Goal: Information Seeking & Learning: Understand process/instructions

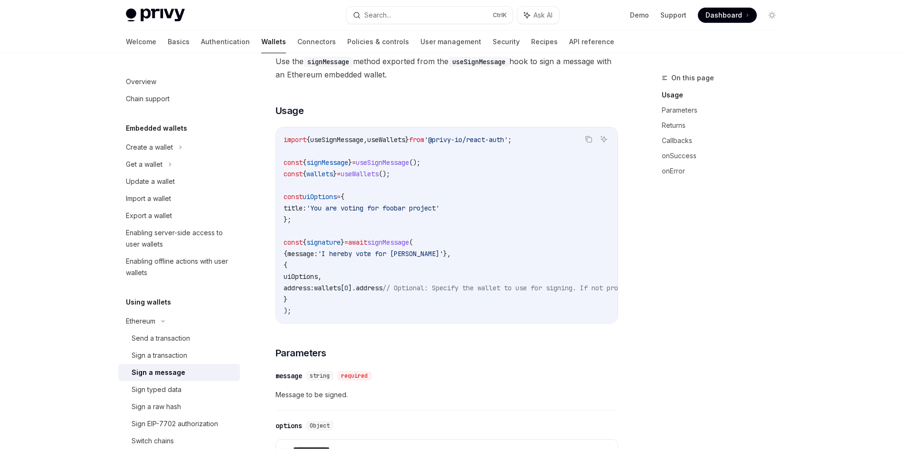
scroll to position [190, 0]
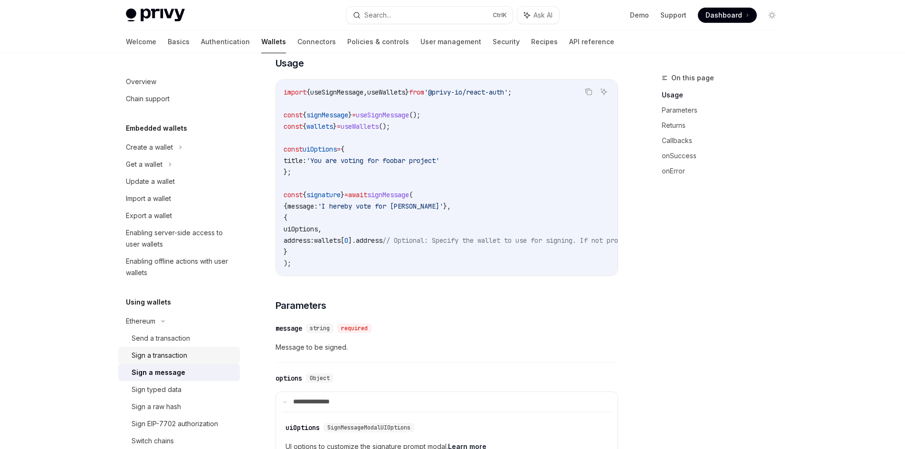
click at [173, 349] on link "Sign a transaction" at bounding box center [179, 355] width 122 height 17
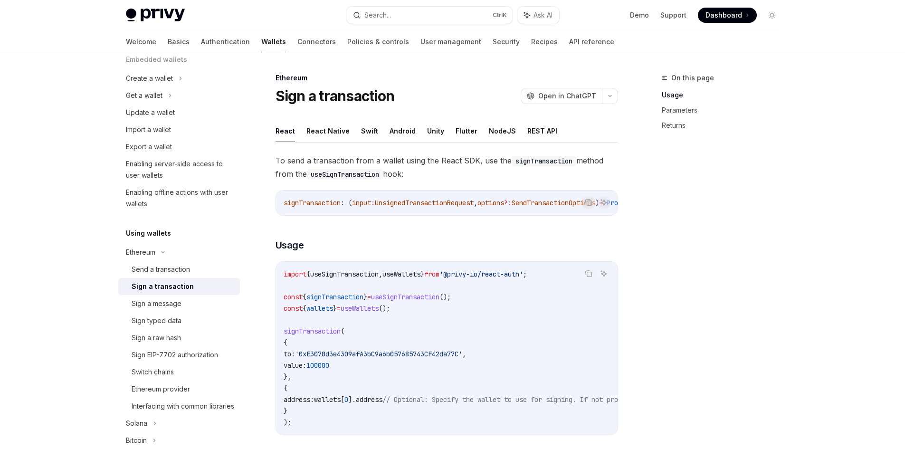
scroll to position [143, 0]
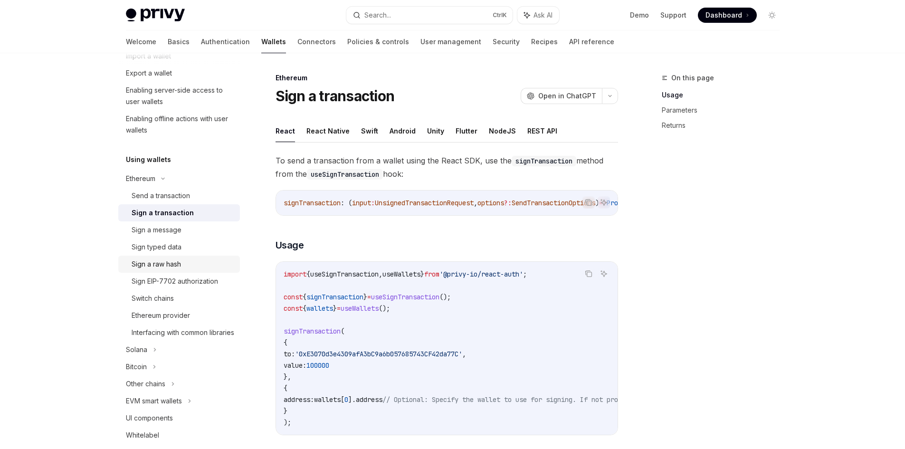
click at [174, 270] on link "Sign a raw hash" at bounding box center [179, 264] width 122 height 17
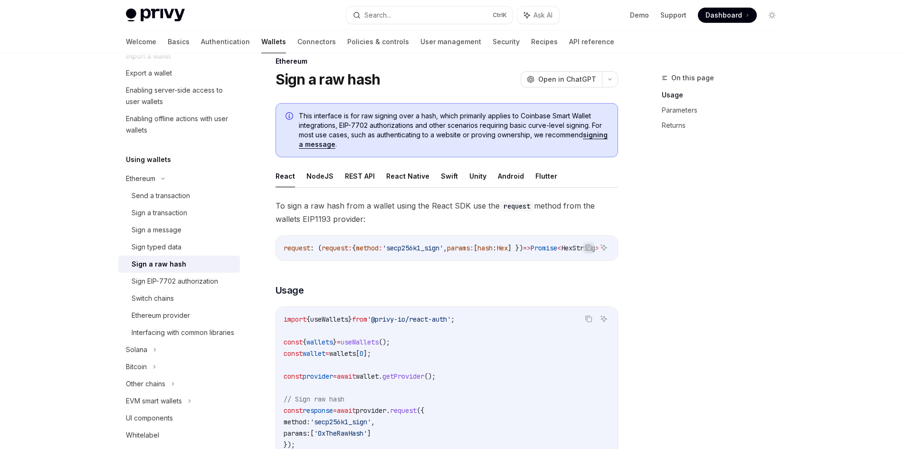
scroll to position [190, 0]
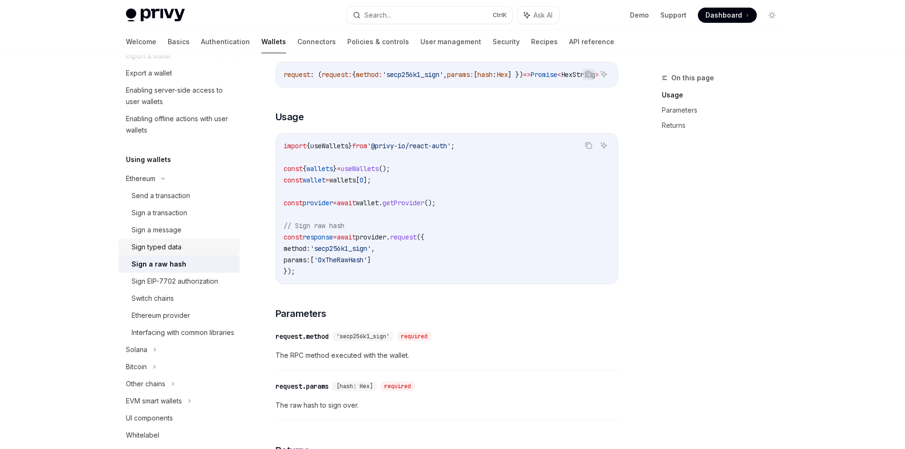
click at [179, 248] on div "Sign typed data" at bounding box center [157, 246] width 50 height 11
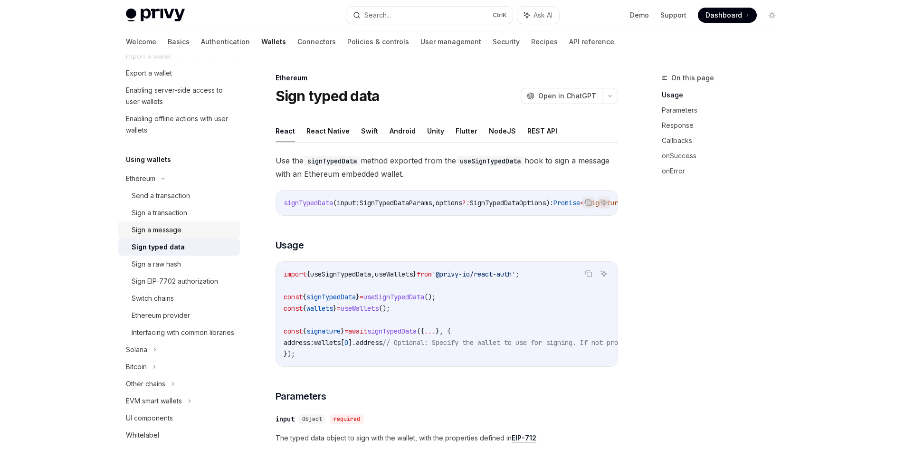
click at [178, 229] on div "Sign a message" at bounding box center [157, 229] width 50 height 11
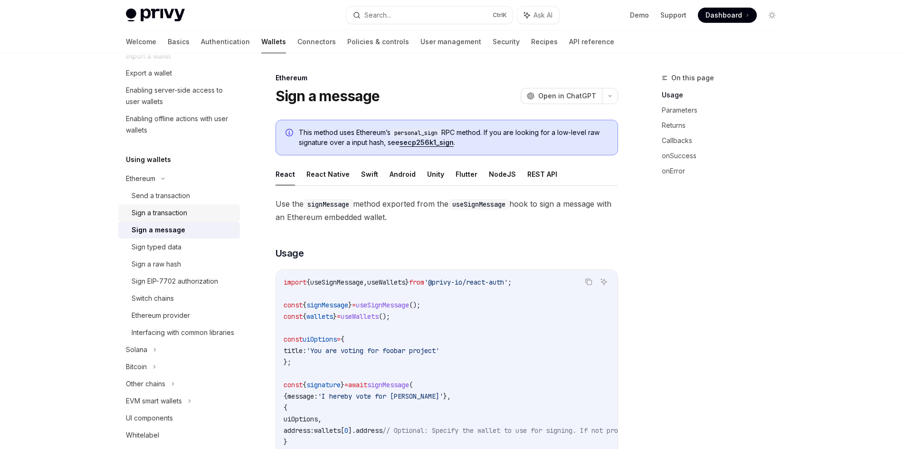
click at [180, 215] on div "Sign a transaction" at bounding box center [160, 212] width 56 height 11
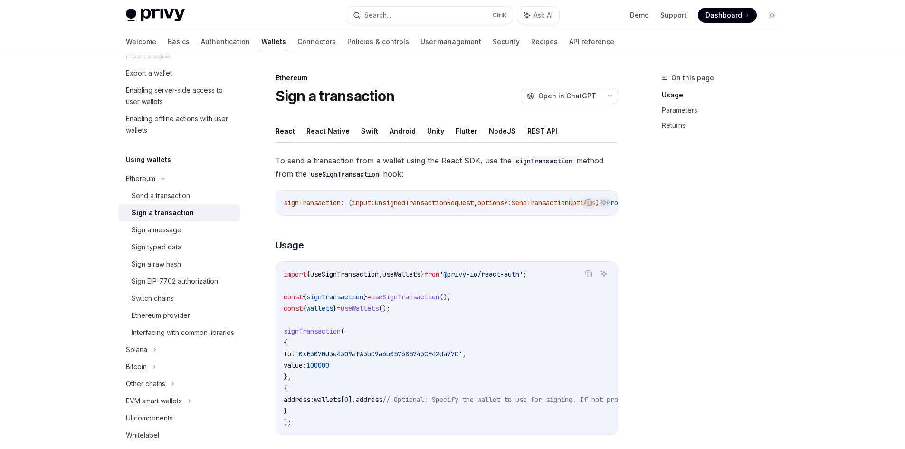
drag, startPoint x: 405, startPoint y: 390, endPoint x: 275, endPoint y: 342, distance: 138.3
click at [276, 342] on div "Copy Ask AI import { useSignTransaction , useWallets } from '@privy-io/react-au…" at bounding box center [447, 348] width 343 height 174
click at [360, 358] on span "'0xE3070d3e4309afA3bC9a6b057685743CF42da77C'" at bounding box center [378, 354] width 167 height 9
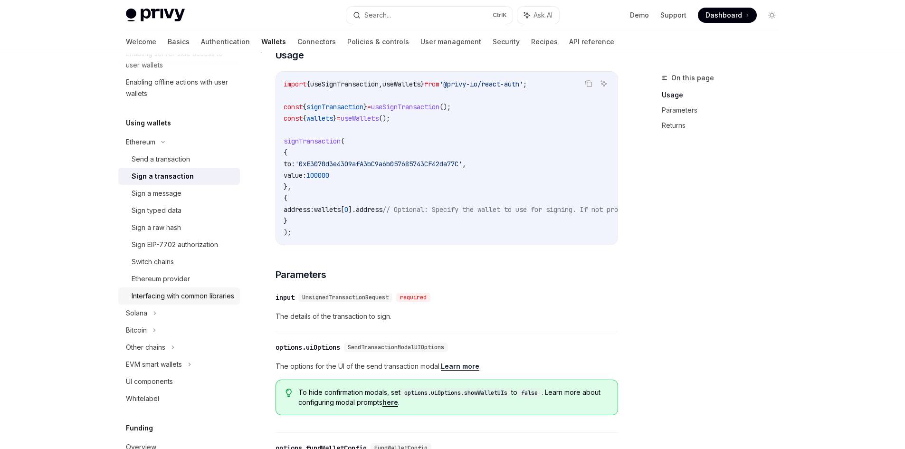
scroll to position [190, 0]
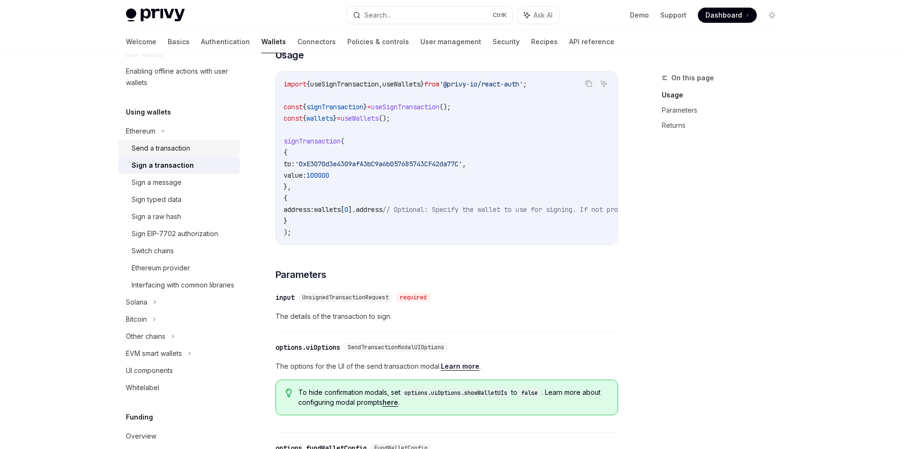
click at [183, 151] on div "Send a transaction" at bounding box center [161, 148] width 58 height 11
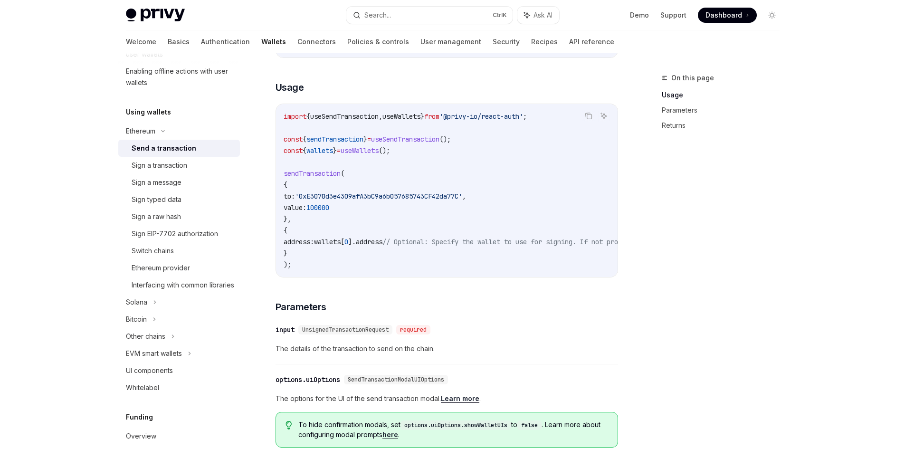
scroll to position [145, 0]
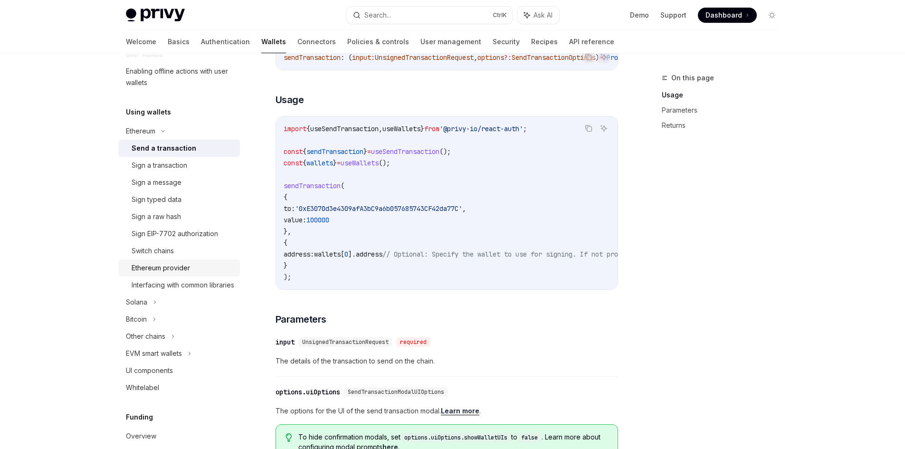
click at [176, 272] on div "Ethereum provider" at bounding box center [161, 267] width 58 height 11
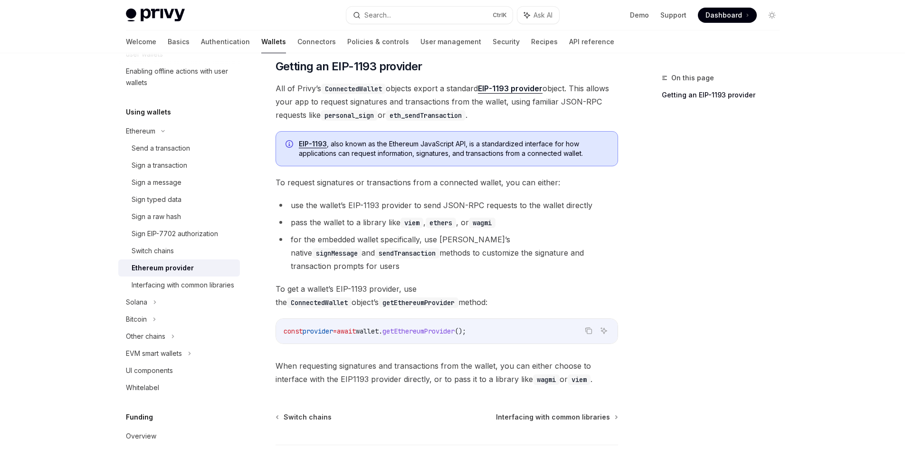
scroll to position [78, 0]
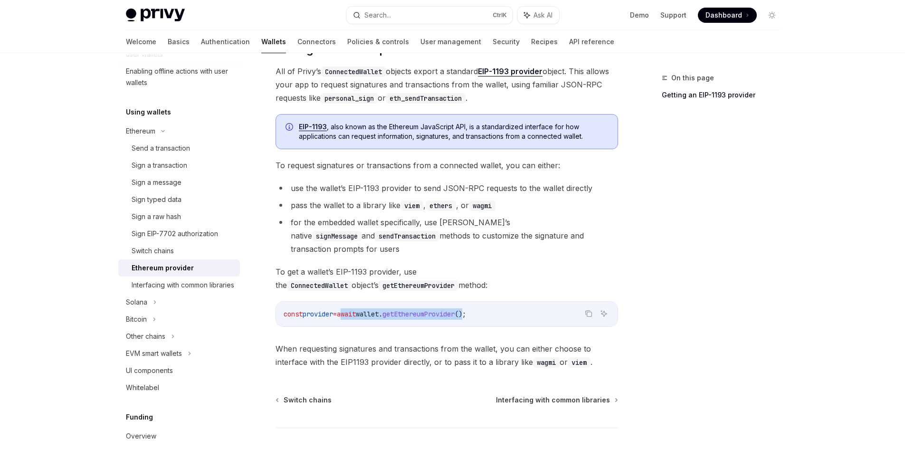
drag, startPoint x: 354, startPoint y: 298, endPoint x: 486, endPoint y: 303, distance: 132.2
click at [466, 310] on span "const provider = await wallet . getEthereumProvider ();" at bounding box center [375, 314] width 183 height 9
copy span "await wallet . getEthereumProvider ()"
click at [216, 289] on div "Interfacing with common libraries" at bounding box center [183, 284] width 103 height 11
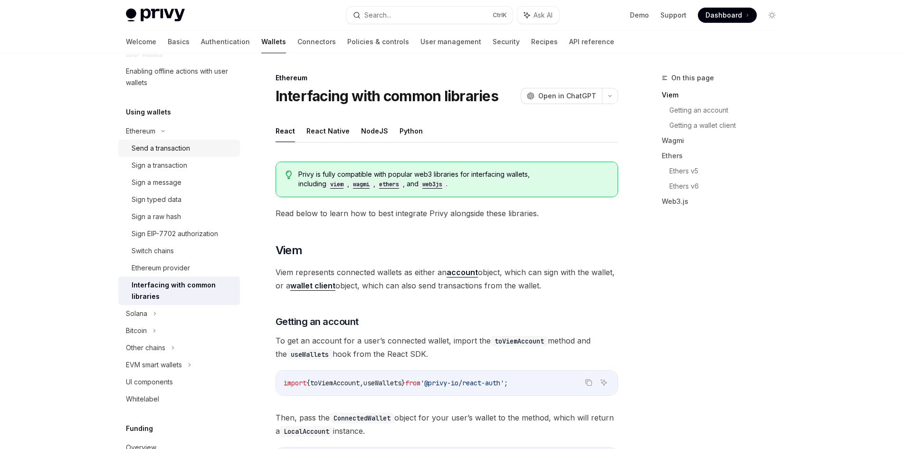
click at [174, 152] on div "Send a transaction" at bounding box center [161, 148] width 58 height 11
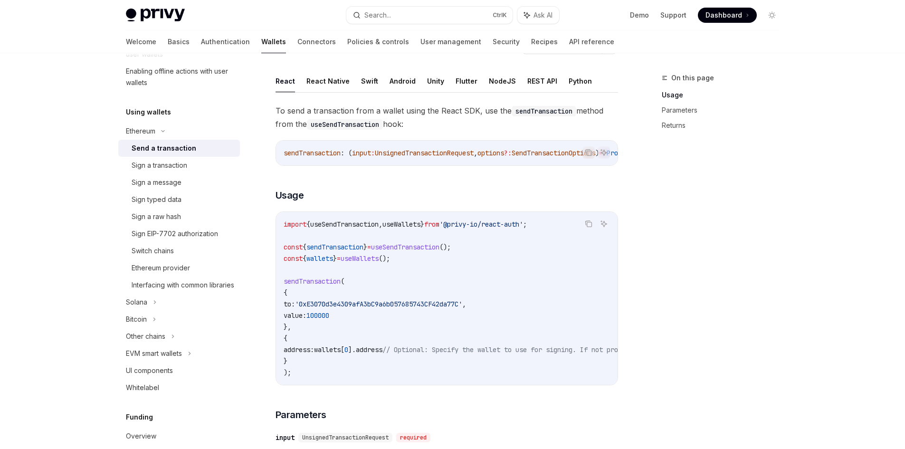
scroll to position [95, 0]
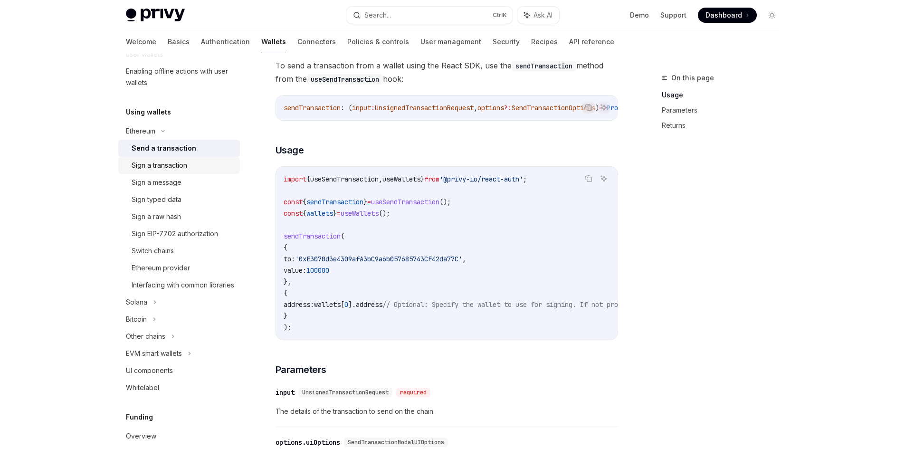
click at [193, 173] on link "Sign a transaction" at bounding box center [179, 165] width 122 height 17
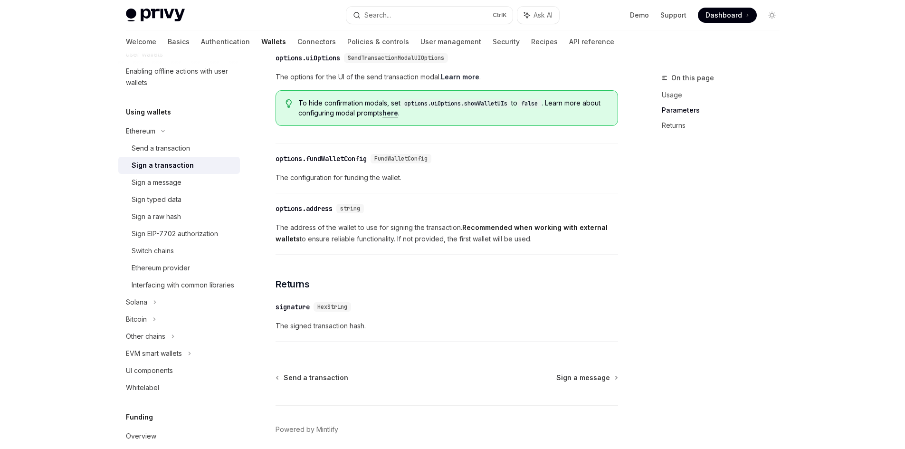
scroll to position [523, 0]
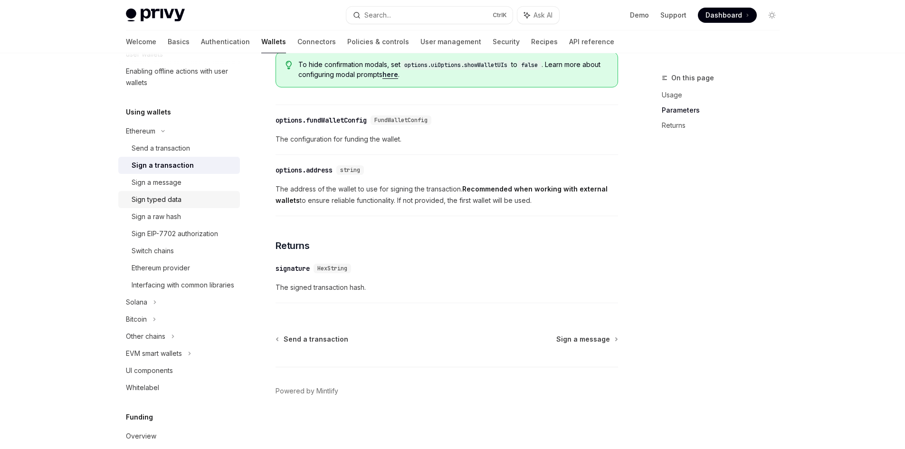
click at [186, 200] on div "Sign typed data" at bounding box center [183, 199] width 103 height 11
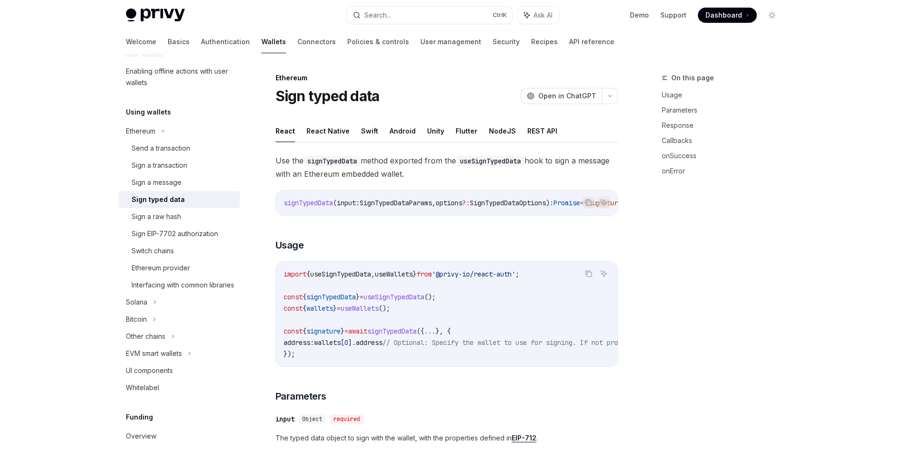
type textarea "*"
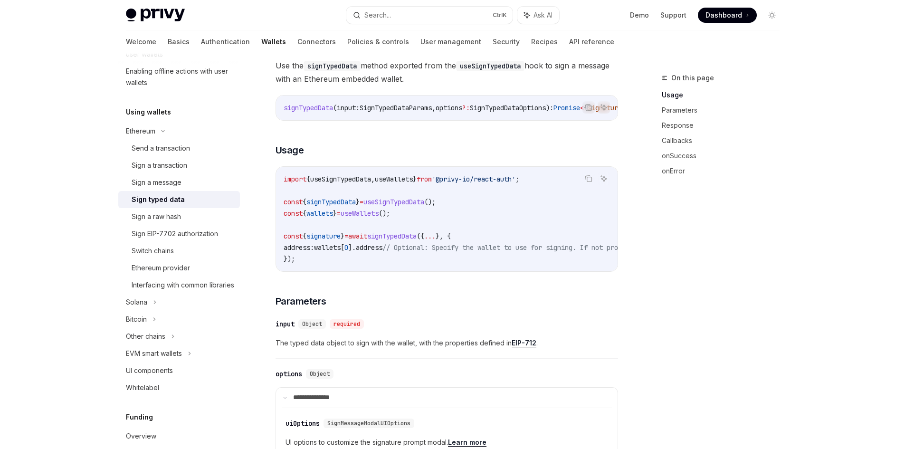
click at [343, 180] on span "useSignTypedData" at bounding box center [340, 179] width 61 height 9
copy span "useSignTypedData"
